Goal: Information Seeking & Learning: Learn about a topic

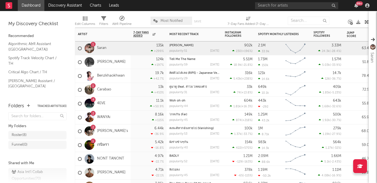
click at [93, 86] on div "1" at bounding box center [93, 86] width 2 height 0
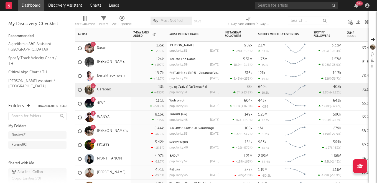
click at [94, 128] on div "2" at bounding box center [93, 128] width 2 height 0
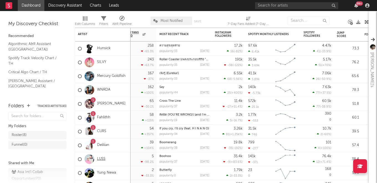
click at [103, 159] on link "LUSS" at bounding box center [101, 159] width 8 height 5
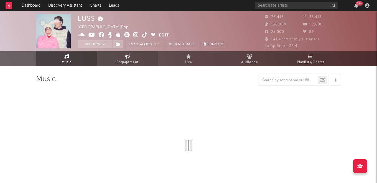
click at [126, 63] on span "Engagement" at bounding box center [127, 62] width 22 height 7
select select "1w"
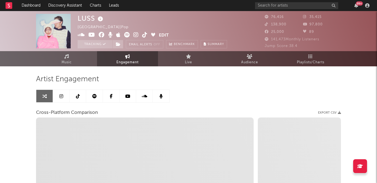
select select "1m"
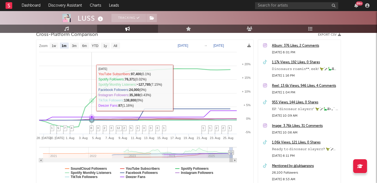
scroll to position [98, 0]
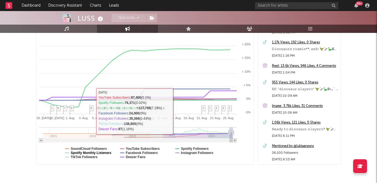
click at [88, 153] on text "Spotify Monthly Listeners" at bounding box center [91, 153] width 41 height 4
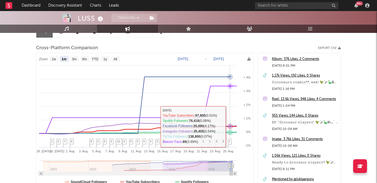
scroll to position [65, 0]
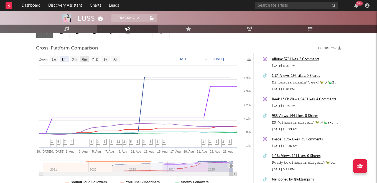
click at [84, 59] on text "6m" at bounding box center [84, 60] width 5 height 4
select select "6m"
type input "[DATE]"
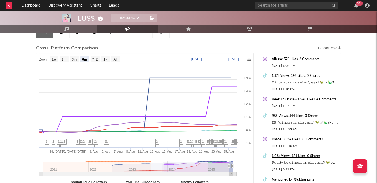
select select "6m"
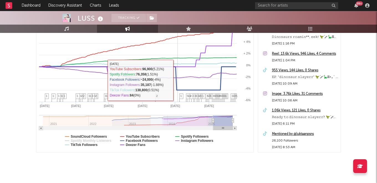
scroll to position [112, 0]
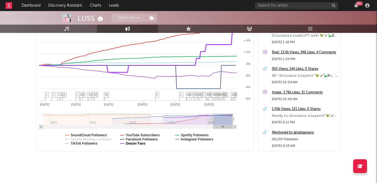
click at [140, 144] on text "Deezer Fans" at bounding box center [136, 144] width 20 height 4
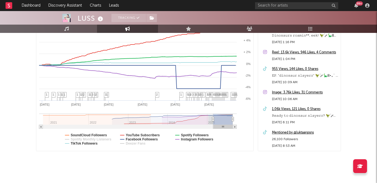
select select "6m"
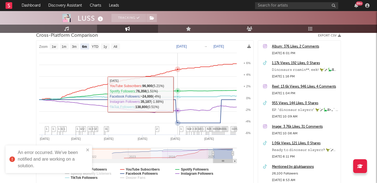
scroll to position [0, 0]
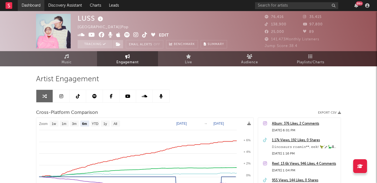
click at [29, 6] on link "Dashboard" at bounding box center [31, 5] width 27 height 11
